Goal: Obtain resource: Obtain resource

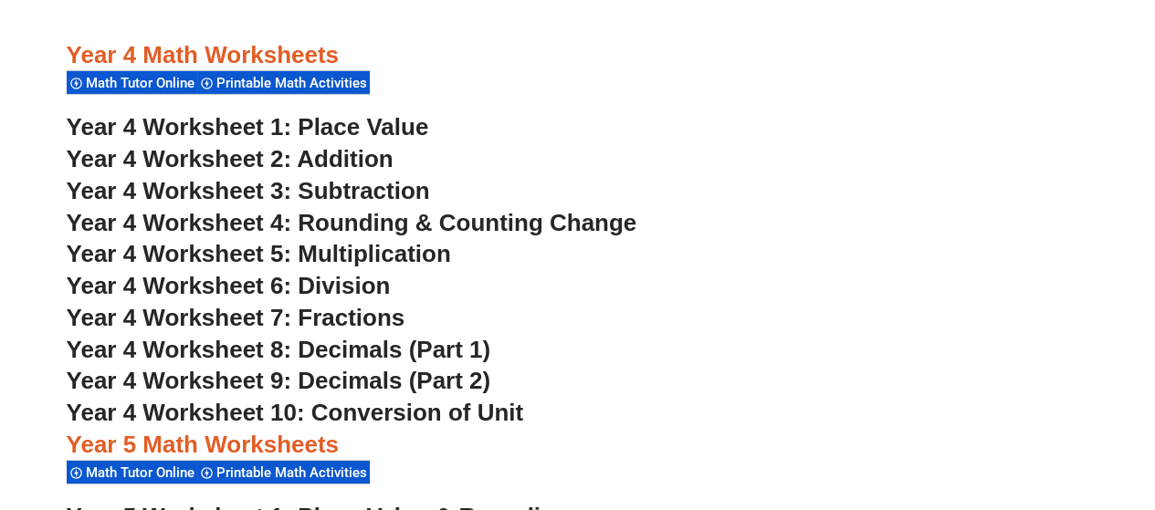
scroll to position [3078, 0]
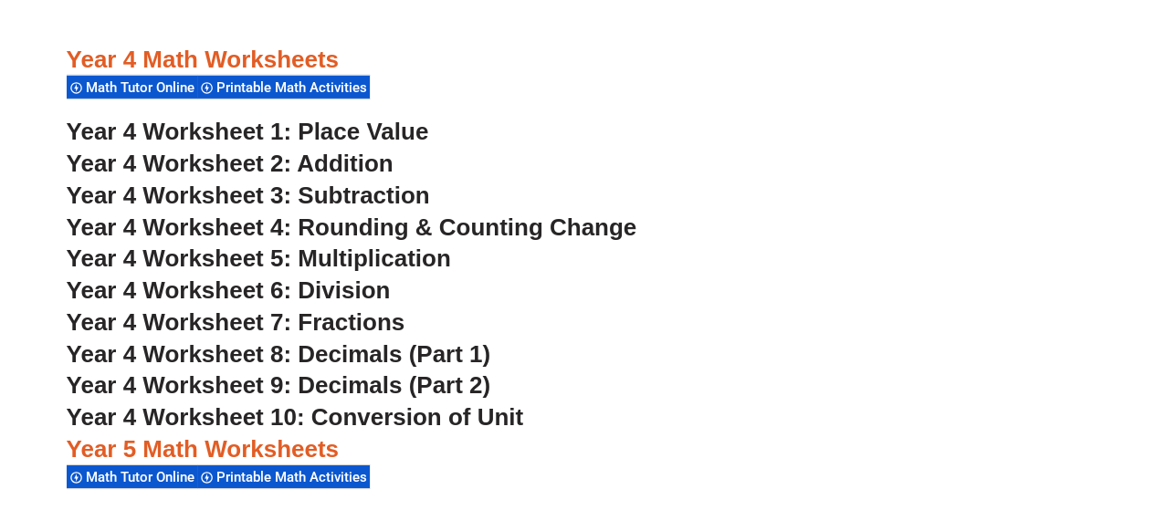
click at [372, 381] on span "Year 4 Worksheet 9: Decimals (Part 2)" at bounding box center [279, 384] width 424 height 27
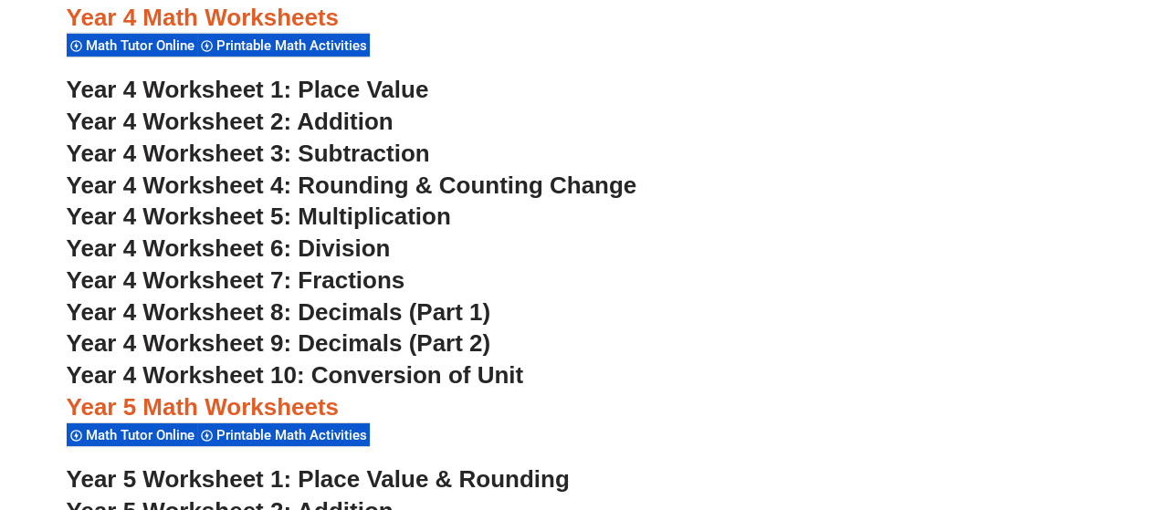
scroll to position [3118, 0]
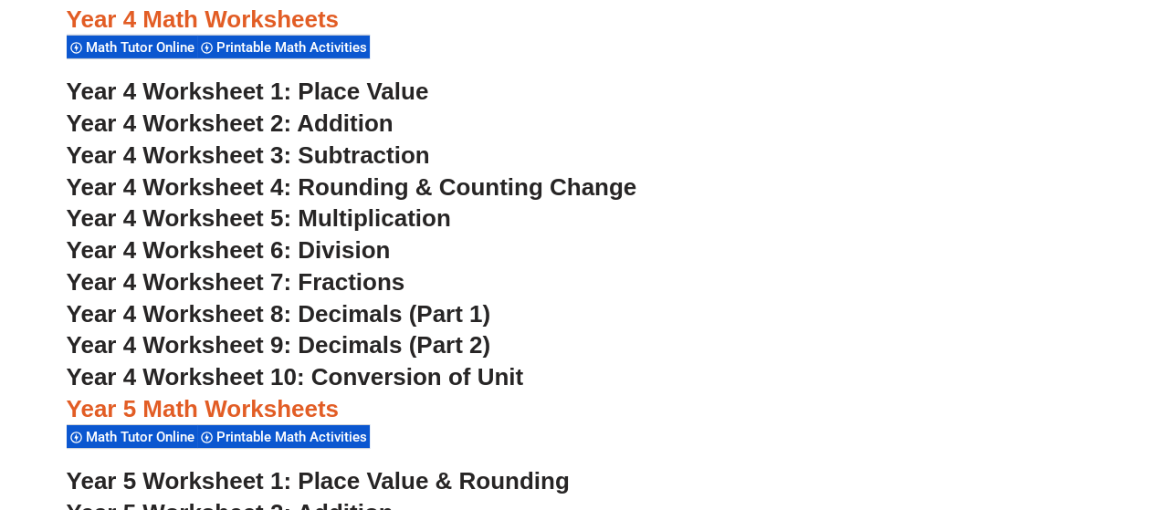
click at [556, 176] on span "Year 4 Worksheet 4: Rounding & Counting Change" at bounding box center [352, 186] width 570 height 27
click at [736, 60] on div "Year 4 Math Worksheets Math Tutor Online Printable Math Activities" at bounding box center [578, 33] width 1022 height 57
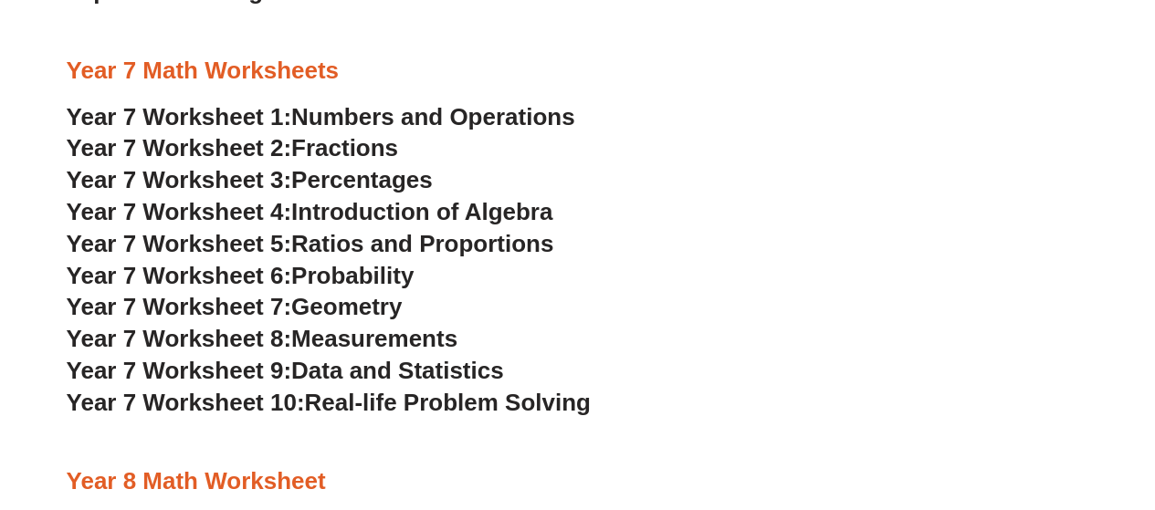
scroll to position [5186, 0]
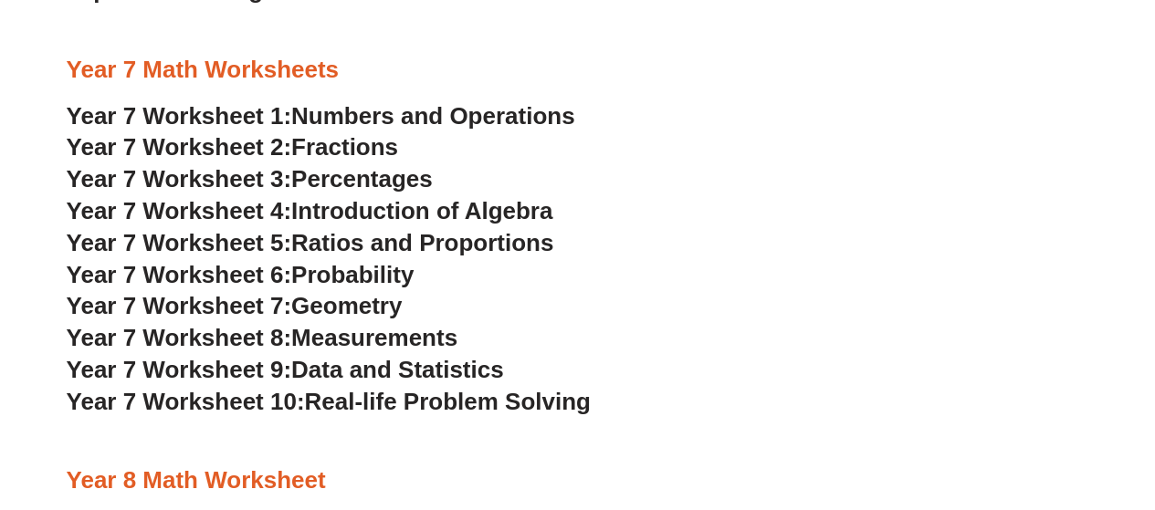
click at [400, 118] on span "Numbers and Operations" at bounding box center [432, 114] width 283 height 27
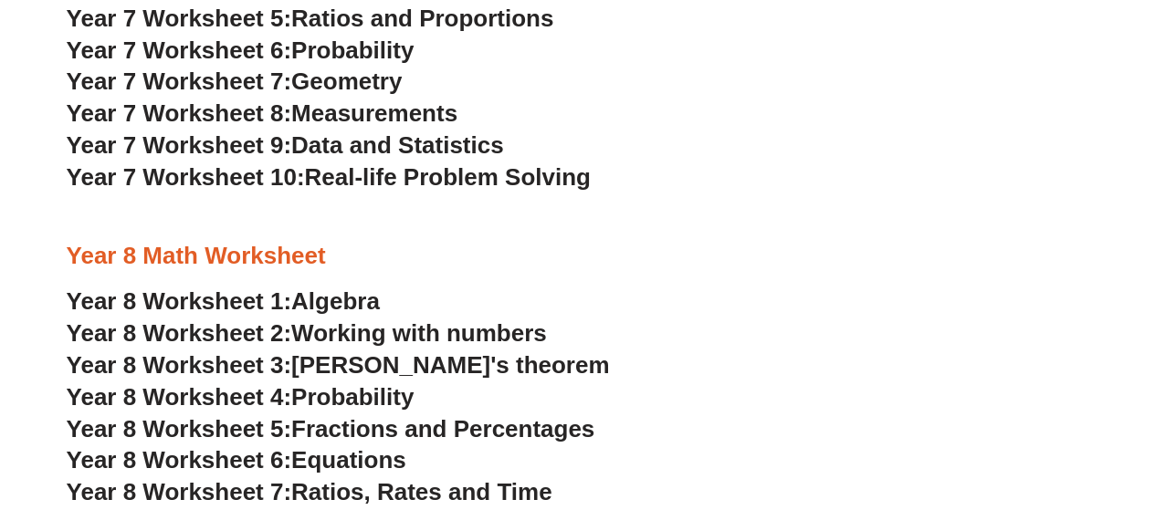
scroll to position [5410, 0]
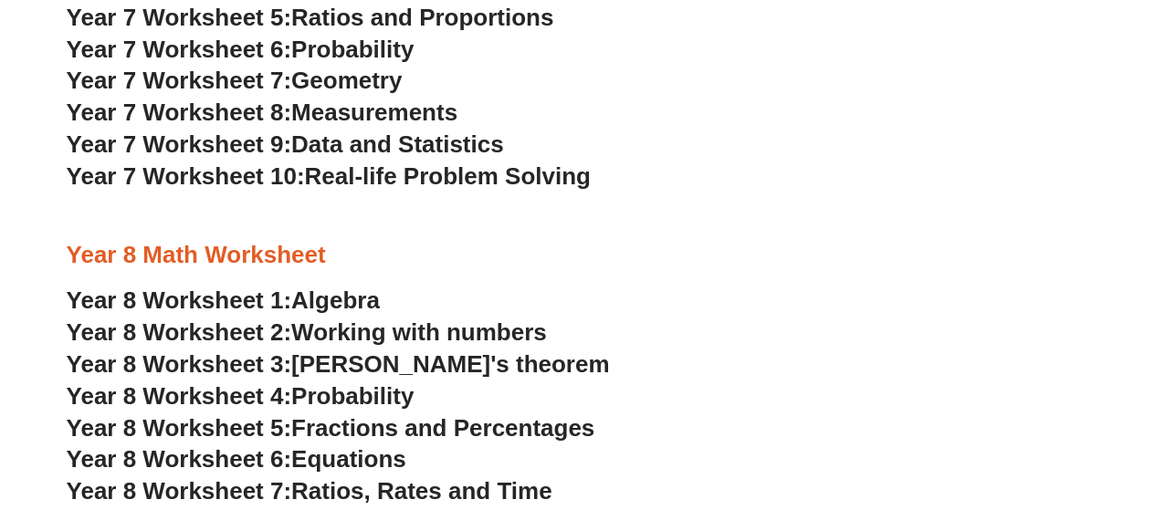
click at [372, 333] on span "Working with numbers" at bounding box center [419, 332] width 256 height 27
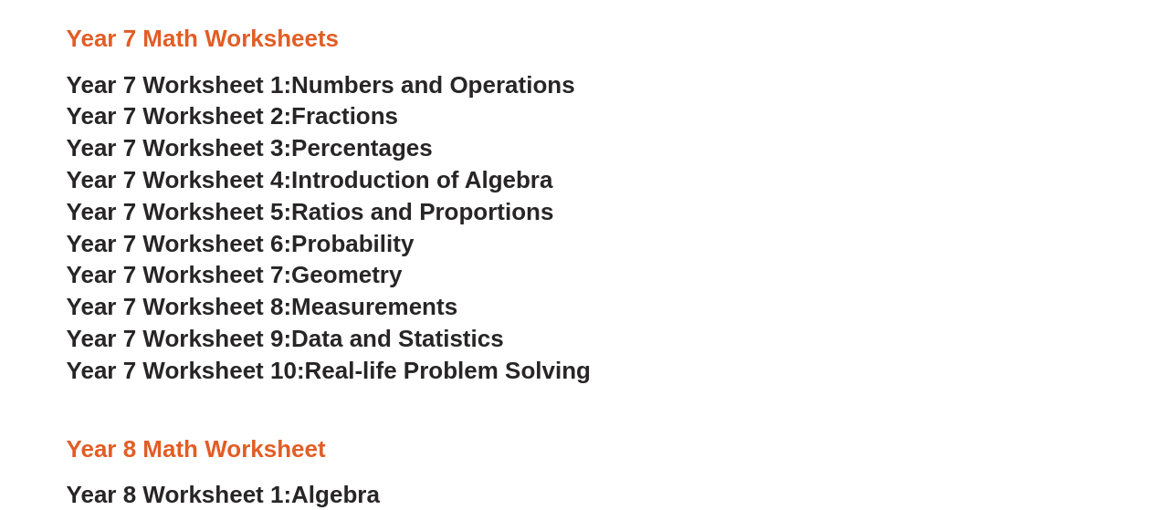
scroll to position [5215, 0]
click at [413, 89] on span "Numbers and Operations" at bounding box center [432, 85] width 283 height 27
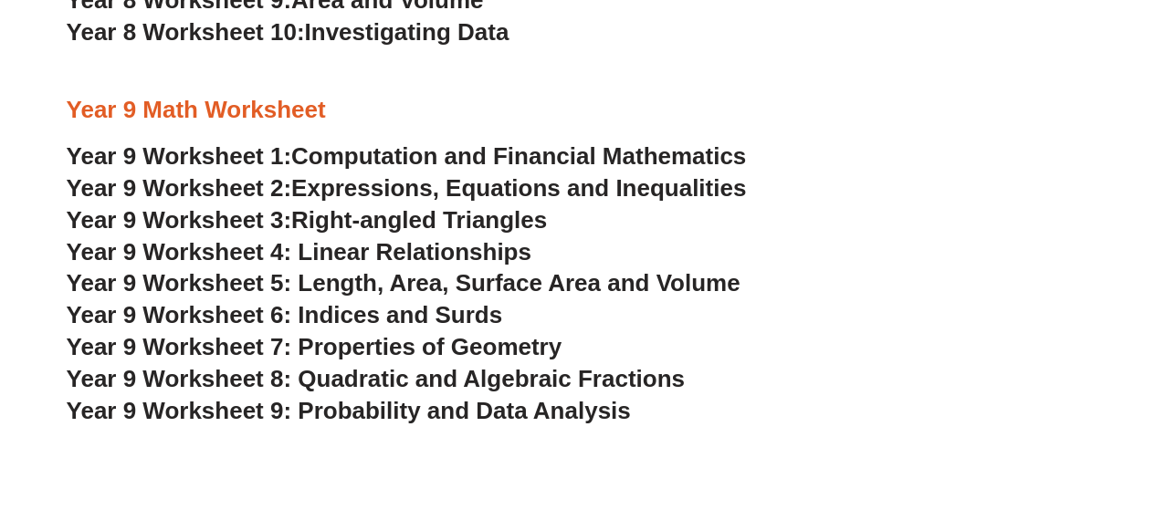
scroll to position [5963, 0]
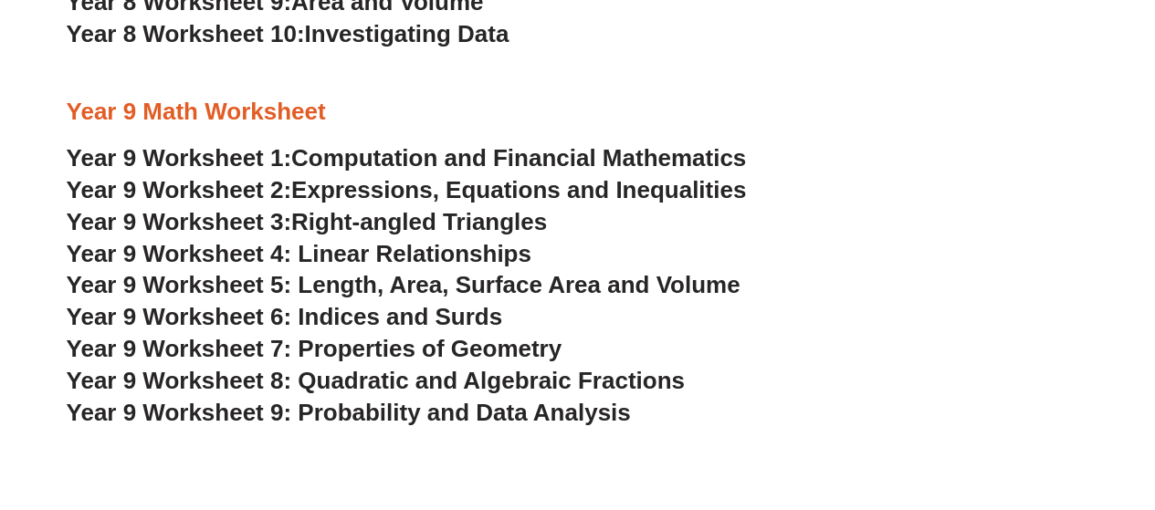
click at [400, 243] on span "Year 9 Worksheet 4: Linear Relationships" at bounding box center [299, 253] width 465 height 27
click at [469, 321] on span "Year 9 Worksheet 6: Indices and Surds" at bounding box center [285, 316] width 436 height 27
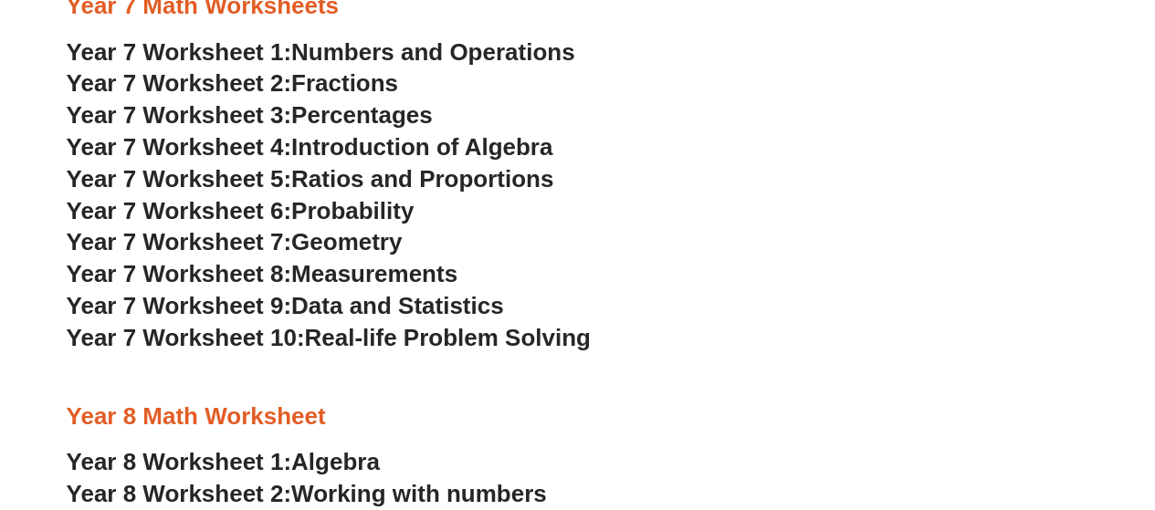
scroll to position [5248, 0]
click at [433, 310] on span "Data and Statistics" at bounding box center [397, 306] width 213 height 27
click at [376, 312] on span "Data and Statistics" at bounding box center [397, 306] width 213 height 27
click at [370, 209] on span "Probability" at bounding box center [352, 211] width 122 height 27
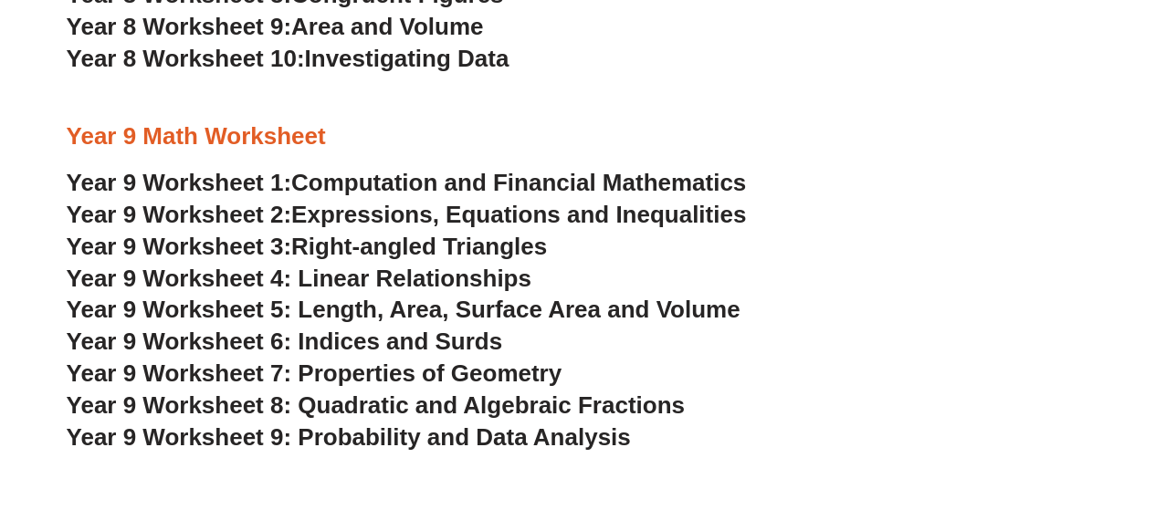
scroll to position [5941, 0]
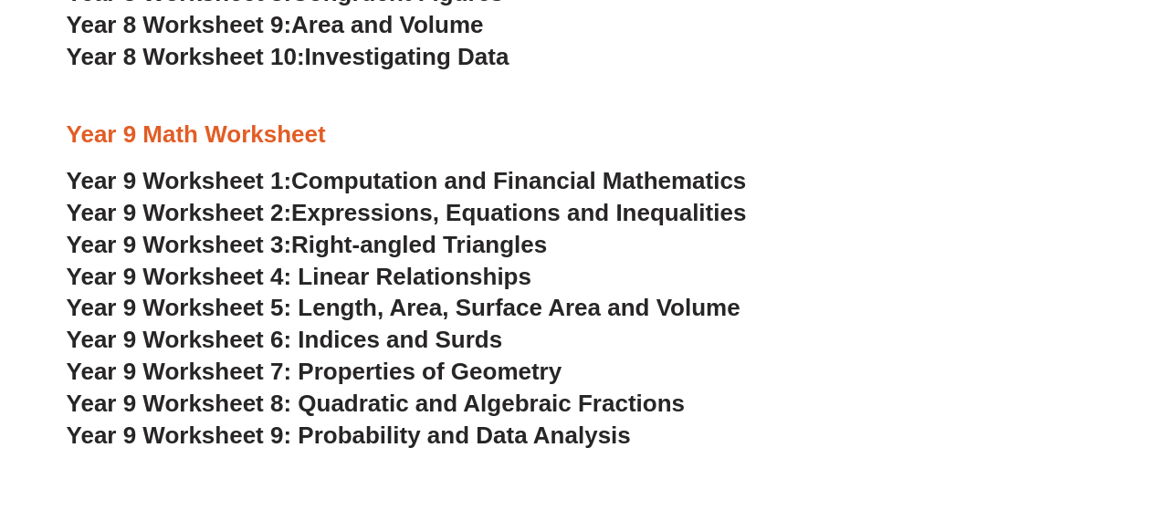
click at [442, 213] on span "Expressions, Equations and Inequalities" at bounding box center [518, 212] width 455 height 27
